Goal: Task Accomplishment & Management: Use online tool/utility

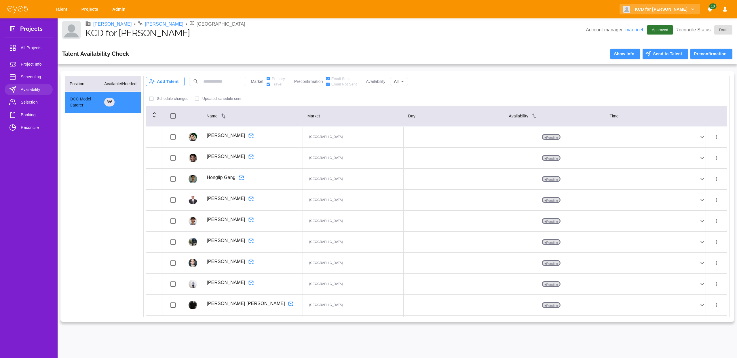
click at [167, 82] on button "Add Talent" at bounding box center [165, 81] width 39 height 9
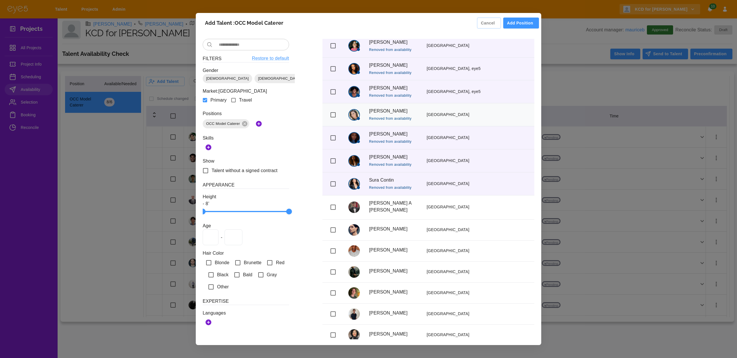
scroll to position [193, 0]
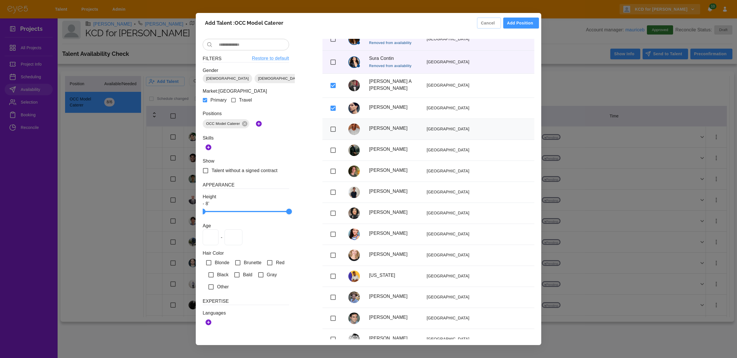
click at [338, 137] on td at bounding box center [333, 129] width 21 height 21
drag, startPoint x: 331, startPoint y: 164, endPoint x: 337, endPoint y: 180, distance: 17.0
click at [331, 164] on td at bounding box center [333, 171] width 21 height 21
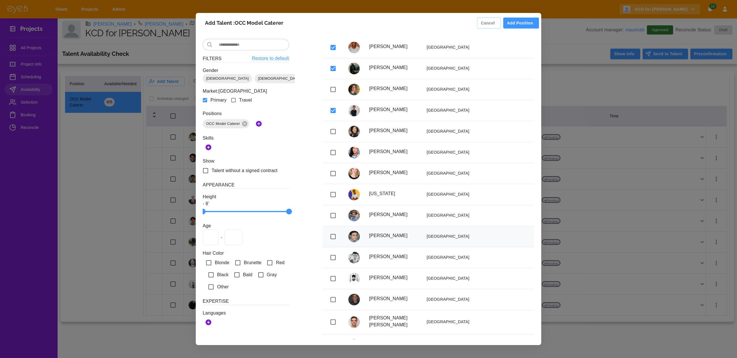
scroll to position [301, 0]
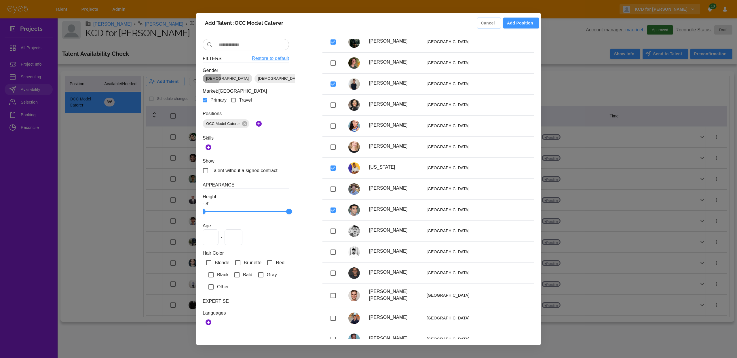
click at [209, 76] on span "[DEMOGRAPHIC_DATA]" at bounding box center [228, 79] width 50 height 6
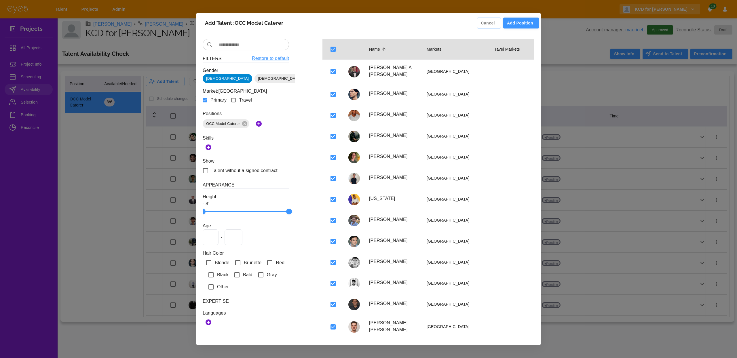
click at [526, 25] on button "Add Position" at bounding box center [521, 23] width 36 height 11
